Goal: Task Accomplishment & Management: Complete application form

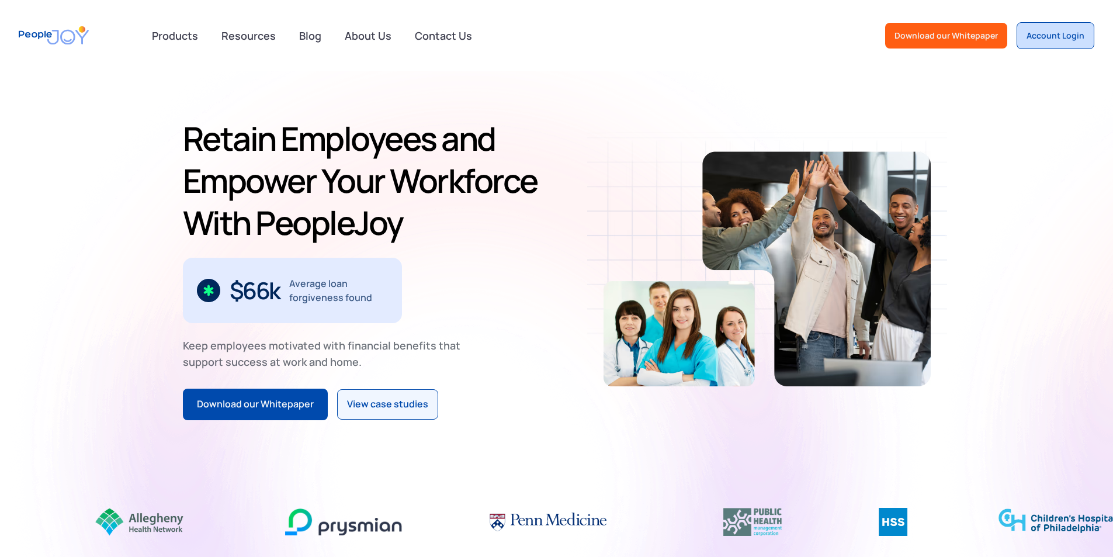
click at [1039, 32] on div "Account Login" at bounding box center [1055, 36] width 58 height 12
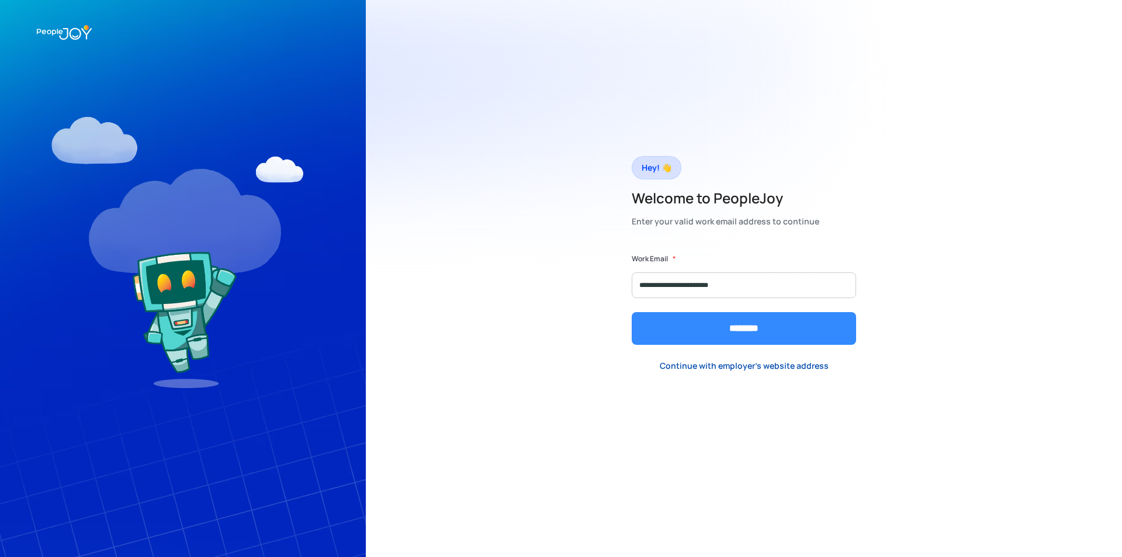
type input "**********"
click at [730, 325] on input "********" at bounding box center [744, 328] width 224 height 33
